Goal: Task Accomplishment & Management: Manage account settings

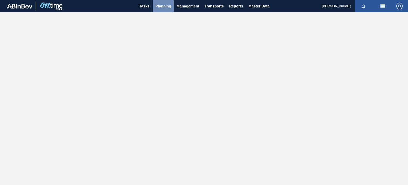
click at [164, 7] on span "Planning" at bounding box center [163, 6] width 16 height 6
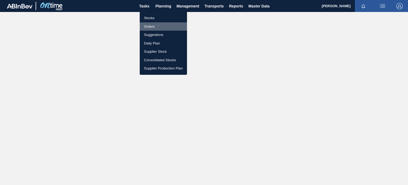
click at [155, 27] on li "Orders" at bounding box center [163, 26] width 47 height 9
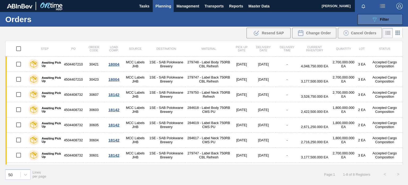
click at [373, 18] on icon at bounding box center [375, 19] width 4 height 5
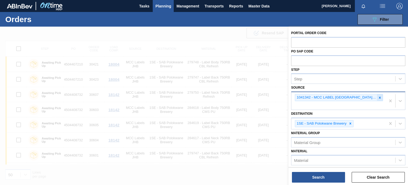
click at [381, 99] on div at bounding box center [380, 97] width 6 height 7
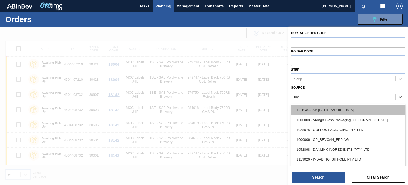
type input "inga"
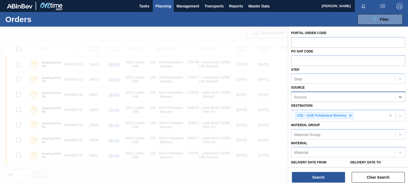
click at [373, 96] on div "Source" at bounding box center [343, 97] width 104 height 8
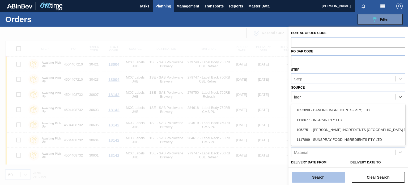
type input "ingr"
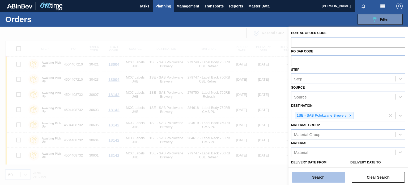
click at [309, 174] on button "Search" at bounding box center [318, 177] width 53 height 11
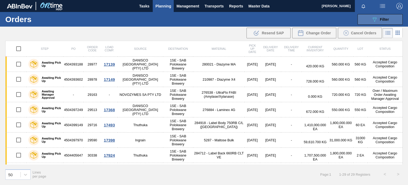
click at [379, 19] on div "089F7B8B-B2A5-4AFE-B5C0-19BA573D28AC Filter" at bounding box center [380, 19] width 18 height 6
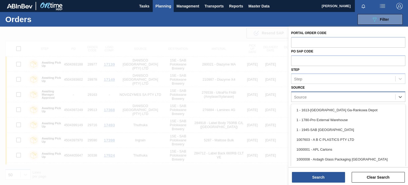
click at [331, 98] on div "Source" at bounding box center [343, 97] width 104 height 8
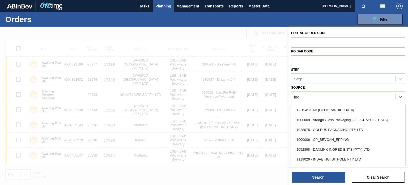
type input "ingr"
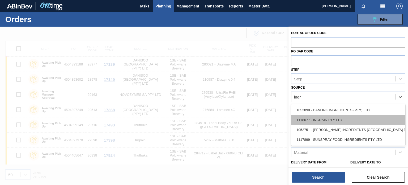
click at [332, 117] on div "1118077 - INGRAIN PTY LTD" at bounding box center [348, 120] width 114 height 10
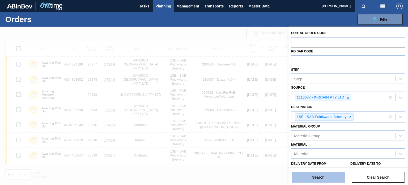
click at [317, 179] on button "Search" at bounding box center [318, 177] width 53 height 11
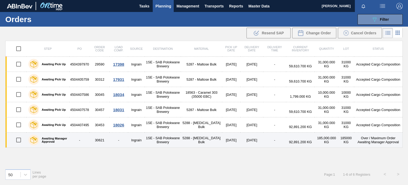
click at [197, 140] on td "5288 - [MEDICAL_DATA] Bulk" at bounding box center [201, 139] width 41 height 15
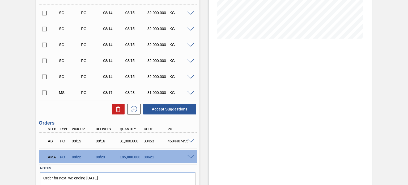
scroll to position [140, 0]
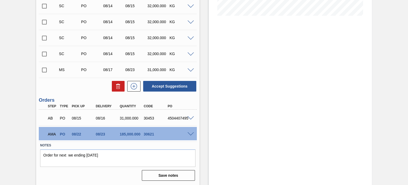
click at [191, 133] on span at bounding box center [191, 134] width 6 height 4
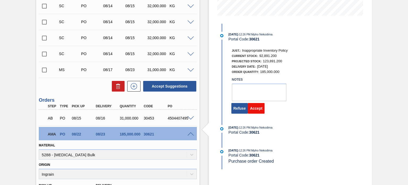
click at [256, 110] on button "Accept" at bounding box center [256, 108] width 17 height 11
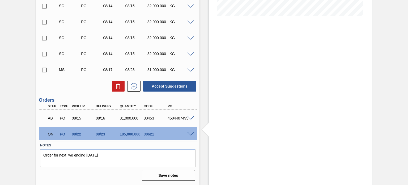
click at [191, 132] on span at bounding box center [191, 134] width 6 height 4
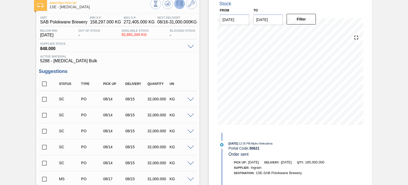
scroll to position [0, 0]
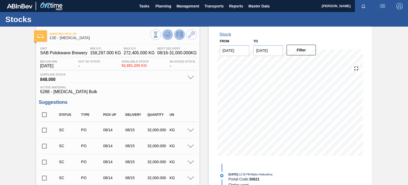
click at [168, 31] on button at bounding box center [167, 34] width 11 height 11
click at [115, 76] on span "848.000" at bounding box center [112, 78] width 145 height 5
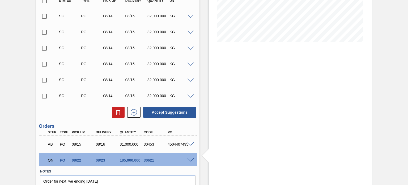
scroll to position [120, 0]
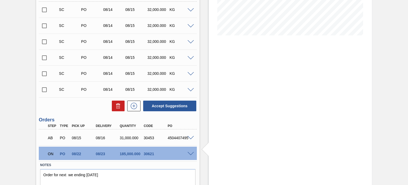
click at [190, 153] on span at bounding box center [191, 154] width 6 height 4
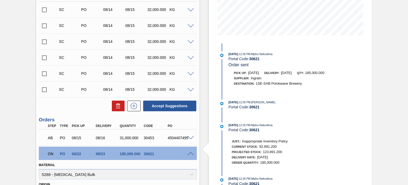
click at [191, 154] on span at bounding box center [191, 154] width 6 height 4
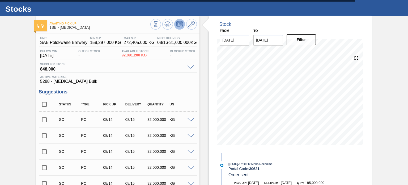
scroll to position [10, 0]
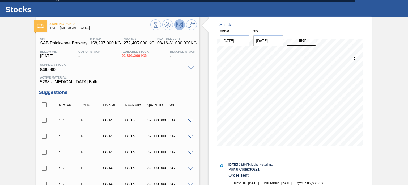
click at [307, 10] on div "Stocks" at bounding box center [204, 9] width 408 height 15
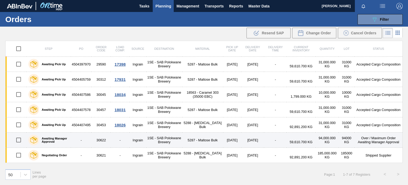
click at [60, 141] on label "Awaiting Manager Approval" at bounding box center [54, 140] width 30 height 6
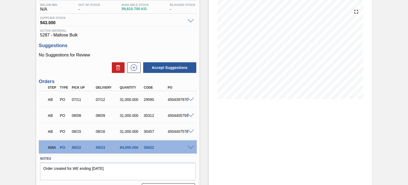
scroll to position [52, 0]
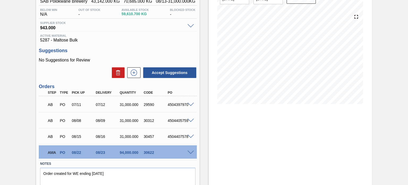
click at [192, 151] on span at bounding box center [191, 152] width 6 height 4
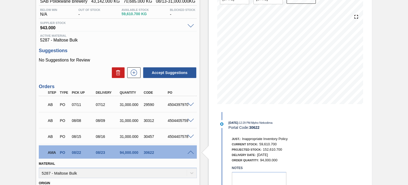
click at [407, 50] on div "Awaiting Pick Up 1SE - Maltose Unit SAB Polokwane Brewery MIN S.P. 43,142.000 K…" at bounding box center [204, 153] width 408 height 357
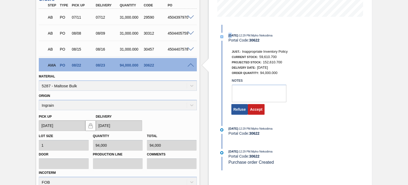
scroll to position [142, 0]
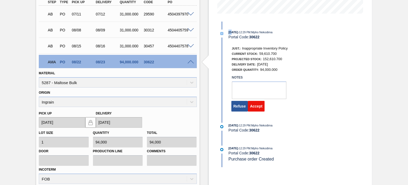
click at [261, 108] on button "Accept" at bounding box center [256, 106] width 17 height 11
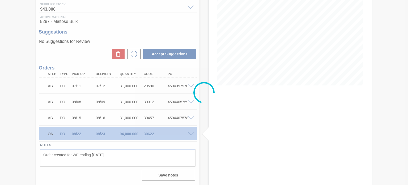
scroll to position [70, 0]
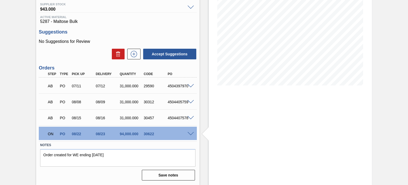
drag, startPoint x: 407, startPoint y: 79, endPoint x: 408, endPoint y: 57, distance: 22.9
click at [408, 57] on main "Tasks Planning Management Transports Reports Master Data [PERSON_NAME] Mark all…" at bounding box center [204, 92] width 408 height 185
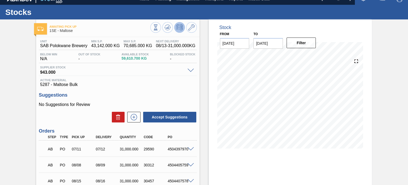
scroll to position [0, 0]
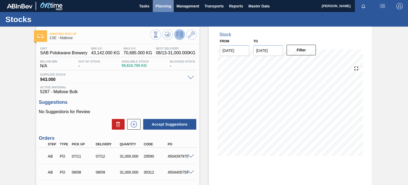
click at [170, 4] on span "Planning" at bounding box center [163, 6] width 16 height 6
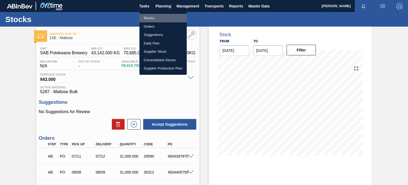
click at [159, 19] on li "Stocks" at bounding box center [163, 18] width 47 height 9
